Goal: Check status: Check status

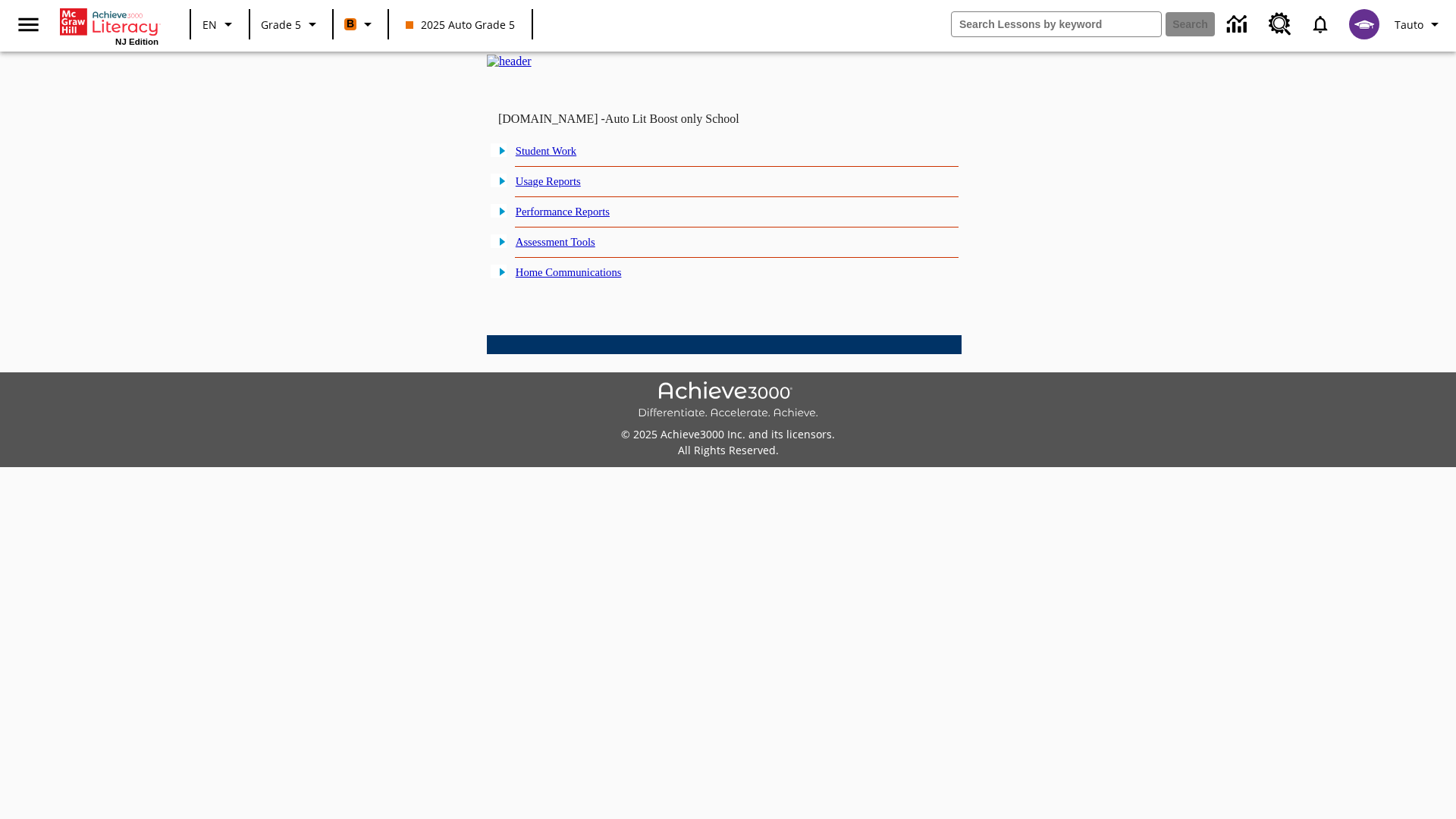
click at [581, 218] on link "Performance Reports" at bounding box center [562, 211] width 94 height 12
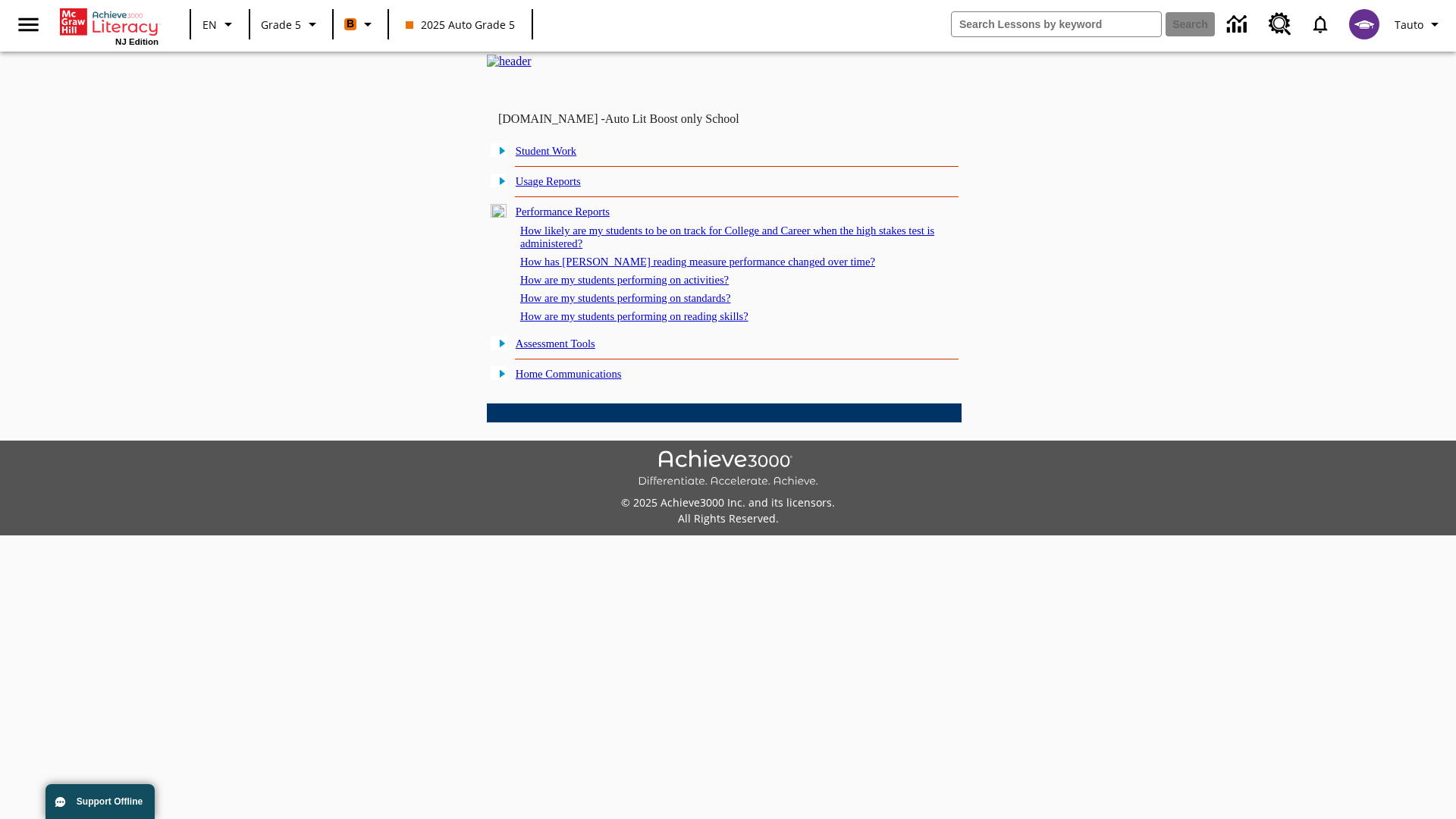
click at [700, 250] on link "How likely are my students to be on track for College and Career when the high …" at bounding box center [727, 236] width 414 height 25
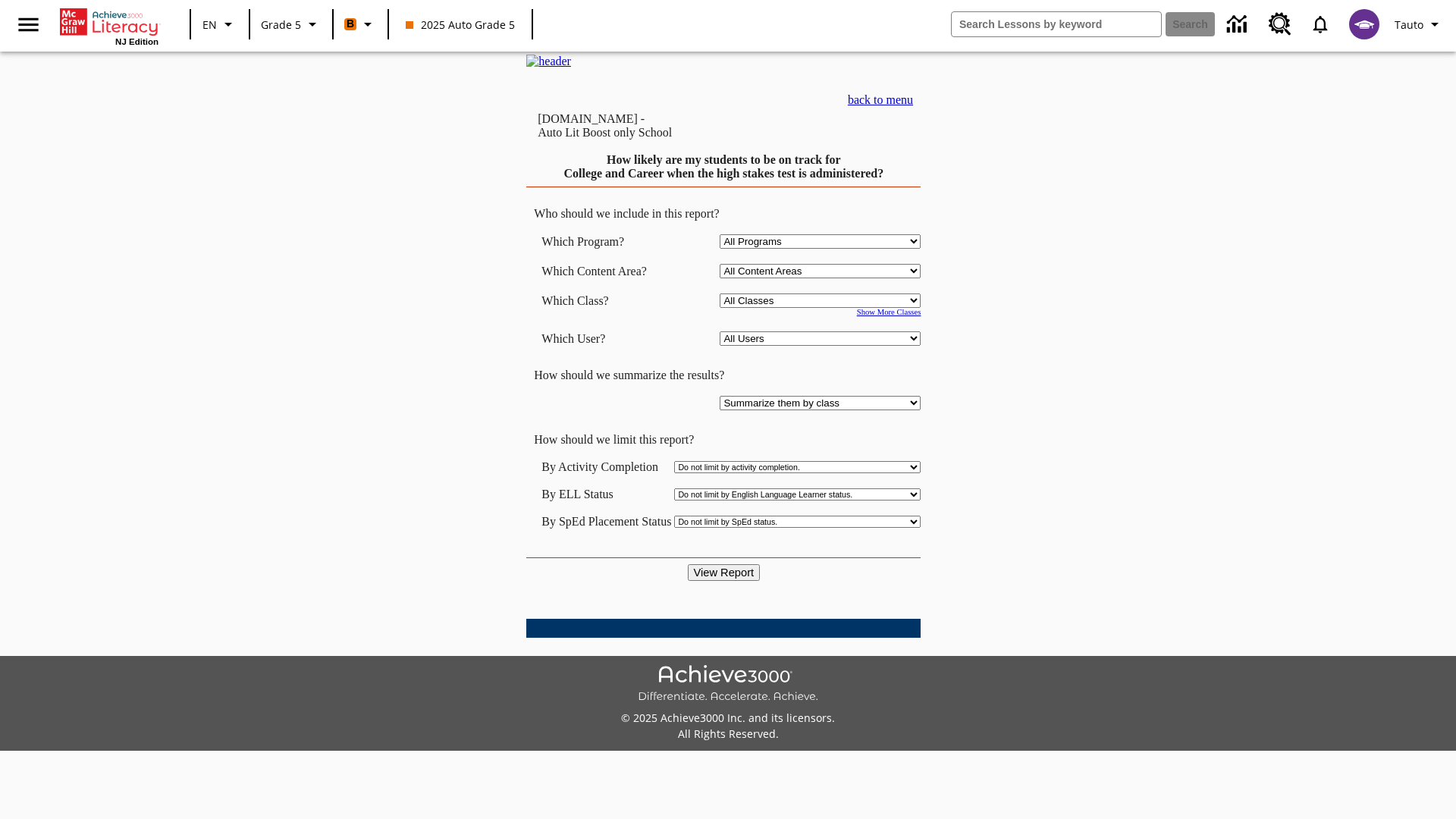
select select "11133131"
click at [824, 346] on select "All Users Cat, Sautoen Cat, Sautoes Cat, Sautoss Donotlogin, Sautoen Twoschools…" at bounding box center [820, 339] width 201 height 14
select select "21437107"
click at [725, 564] on input "View Report" at bounding box center [724, 572] width 73 height 17
